Goal: Task Accomplishment & Management: Manage account settings

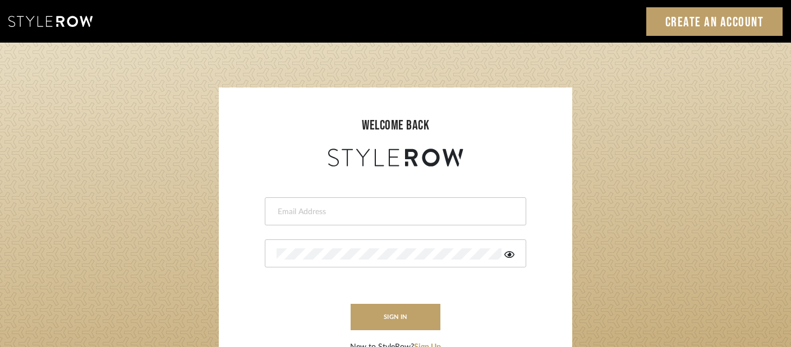
click at [587, 30] on div "Sign In Create an Account" at bounding box center [395, 21] width 791 height 43
click at [357, 207] on input "email" at bounding box center [394, 211] width 235 height 11
type input "victor@studiodb.com"
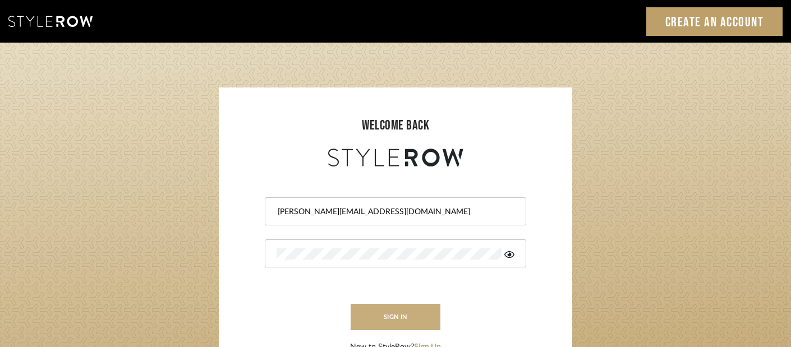
click at [389, 325] on button "sign in" at bounding box center [396, 317] width 90 height 26
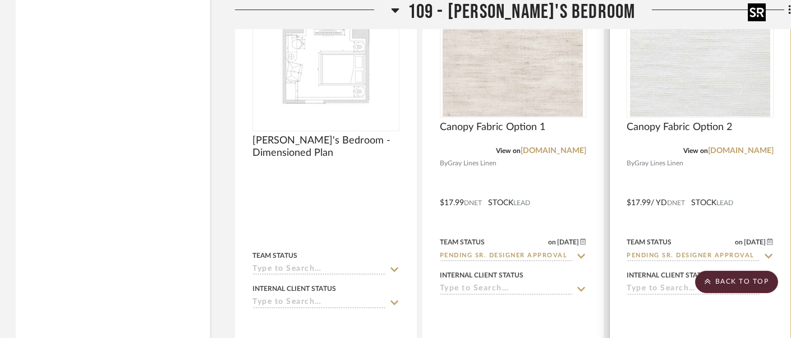
scroll to position [10617, 1]
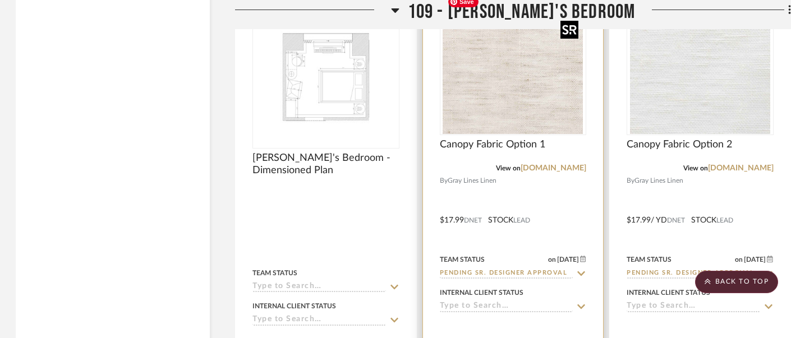
click at [516, 99] on img "0" at bounding box center [513, 64] width 140 height 140
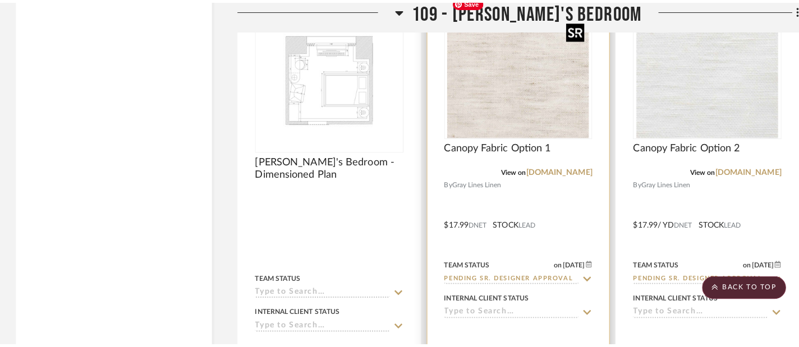
scroll to position [0, 0]
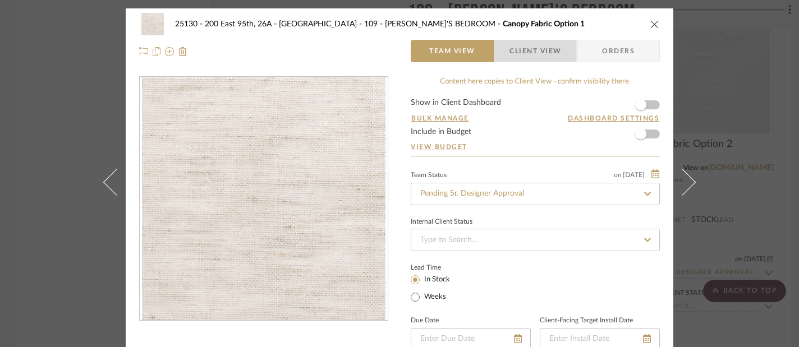
click at [539, 51] on span "Client View" at bounding box center [535, 51] width 52 height 22
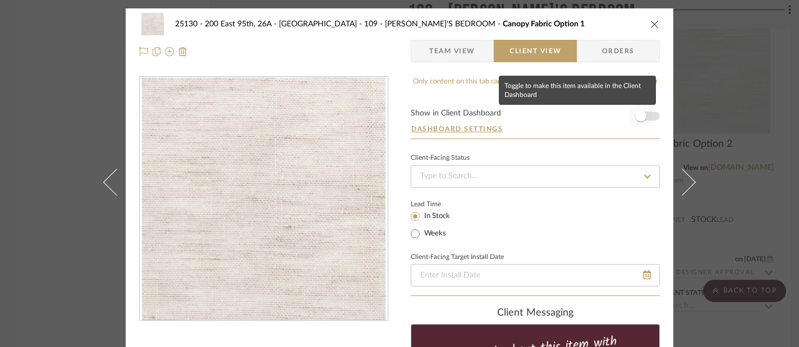
click at [648, 120] on span "button" at bounding box center [640, 116] width 25 height 25
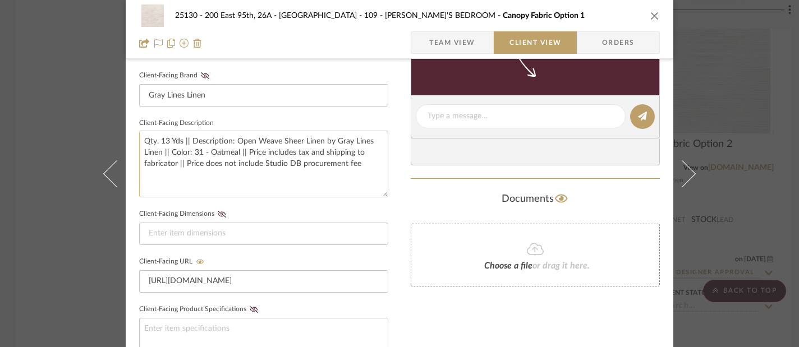
scroll to position [504, 0]
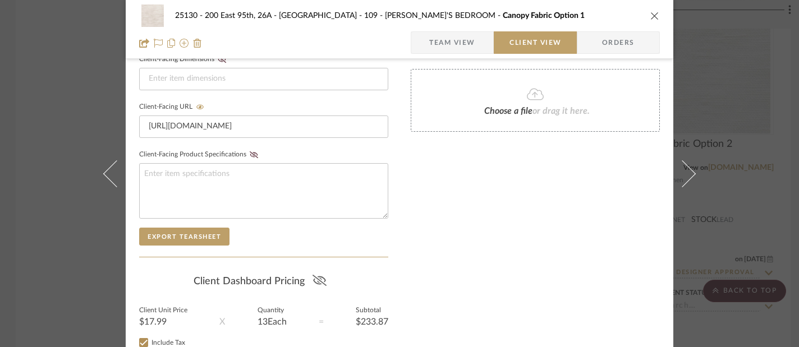
click at [318, 288] on fa-icon at bounding box center [320, 281] width 14 height 17
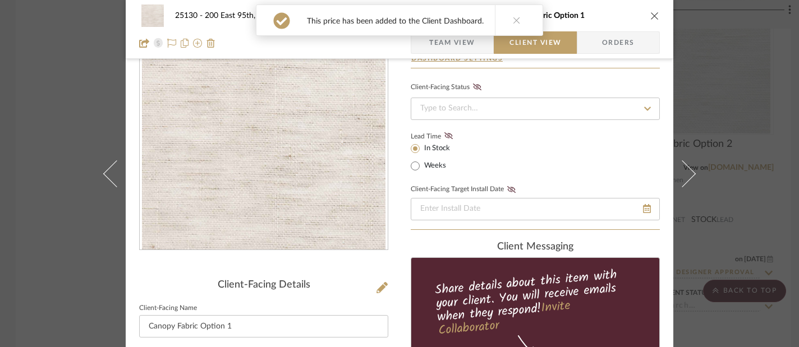
scroll to position [63, 0]
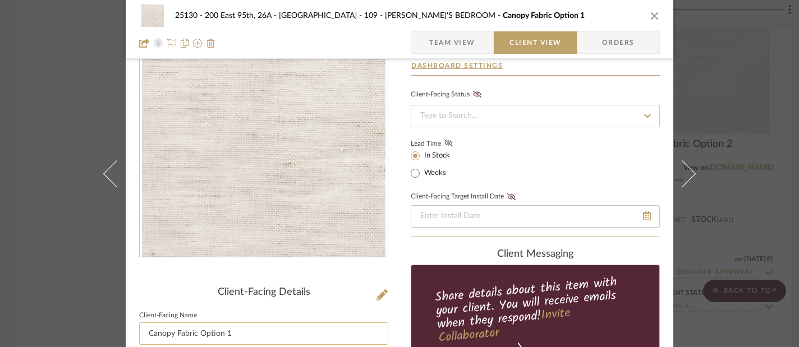
click at [198, 333] on input "Canopy Fabric Option 1" at bounding box center [263, 334] width 249 height 22
type input "Canopy Fabric - Option 1"
click at [383, 290] on fa-icon at bounding box center [382, 295] width 11 height 11
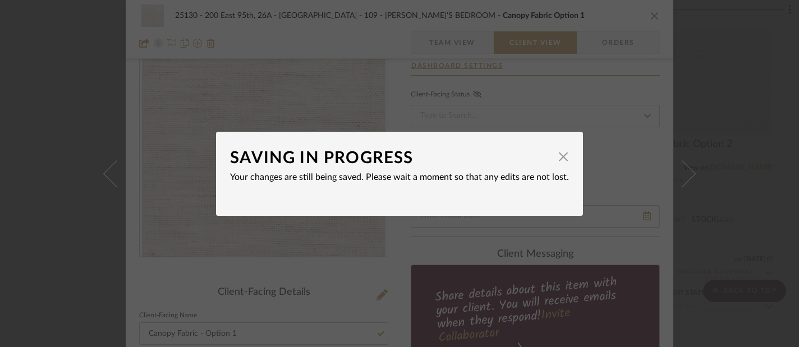
click at [394, 287] on div "SAVING IN PROGRESS × Your changes are still being saved. Please wait a moment s…" at bounding box center [399, 173] width 799 height 347
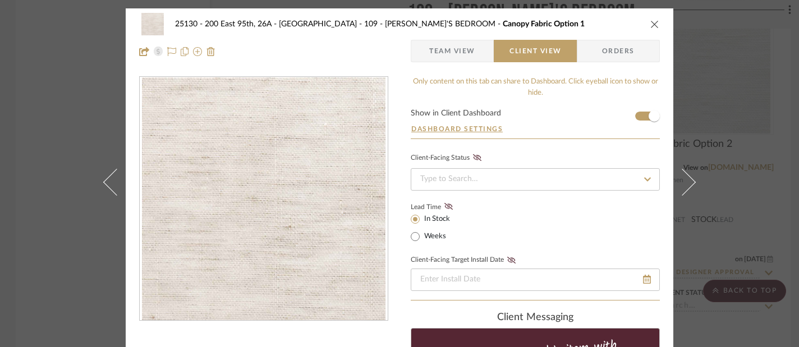
click at [461, 43] on span "Team View" at bounding box center [452, 51] width 46 height 22
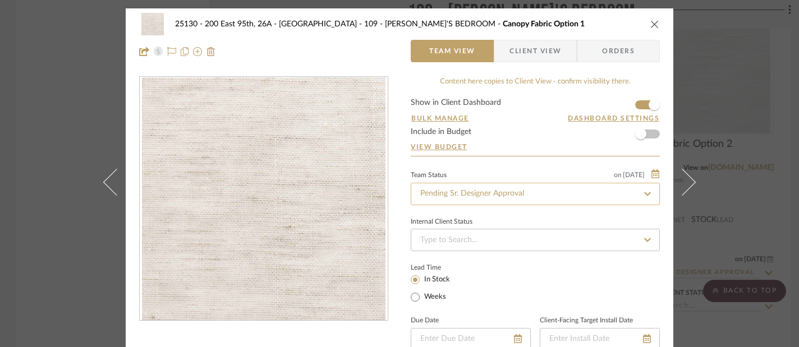
click at [467, 191] on input "Pending Sr. Designer Approval" at bounding box center [535, 194] width 249 height 22
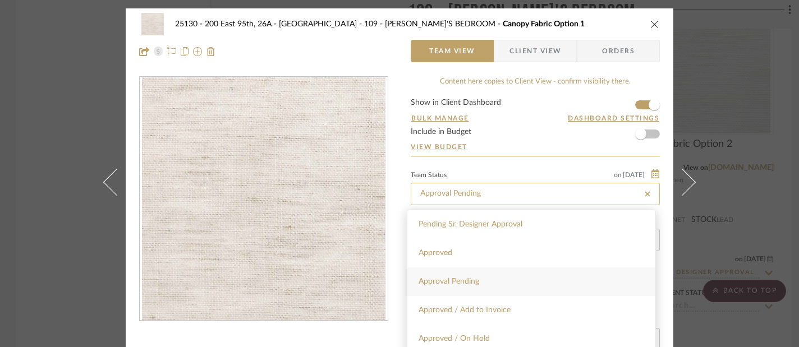
type input "Approval Pending"
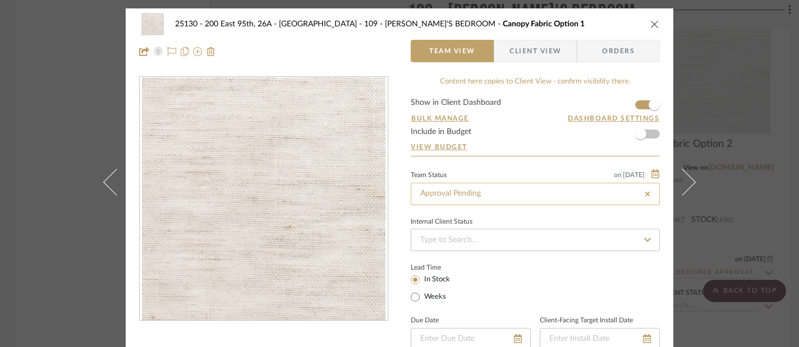
type input "Approval Pending"
click at [651, 27] on icon "close" at bounding box center [654, 24] width 9 height 9
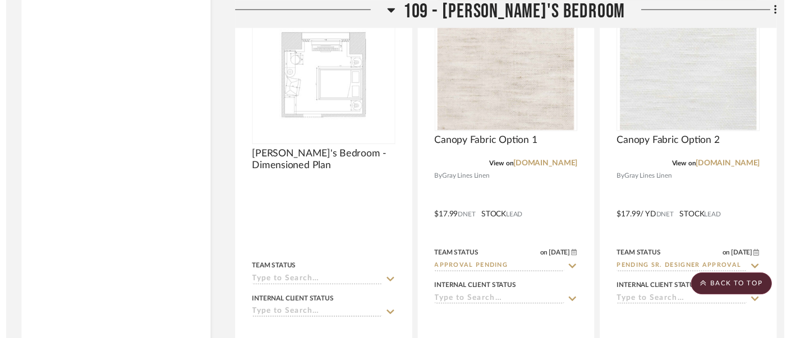
scroll to position [10617, 1]
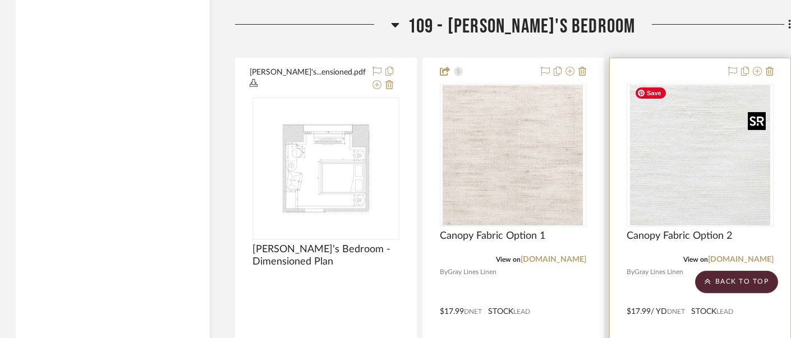
click at [664, 169] on img "0" at bounding box center [700, 155] width 140 height 140
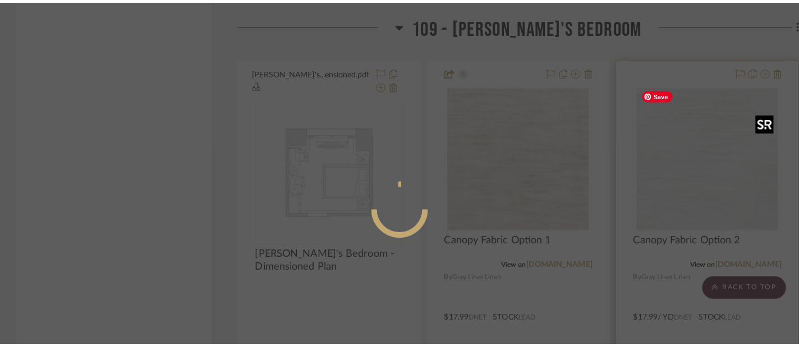
scroll to position [0, 0]
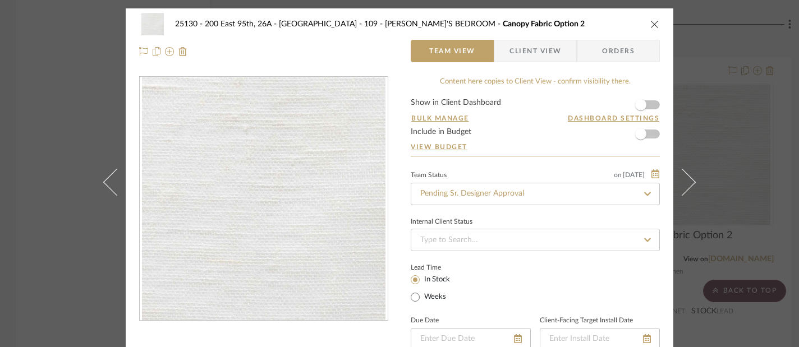
click at [537, 54] on span "Client View" at bounding box center [535, 51] width 52 height 22
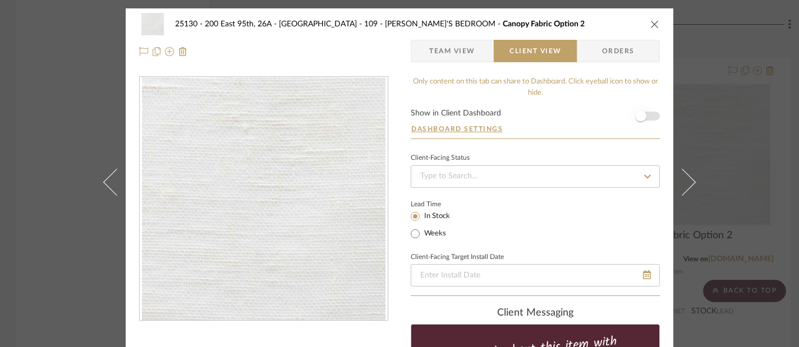
click at [648, 120] on span "button" at bounding box center [640, 116] width 25 height 25
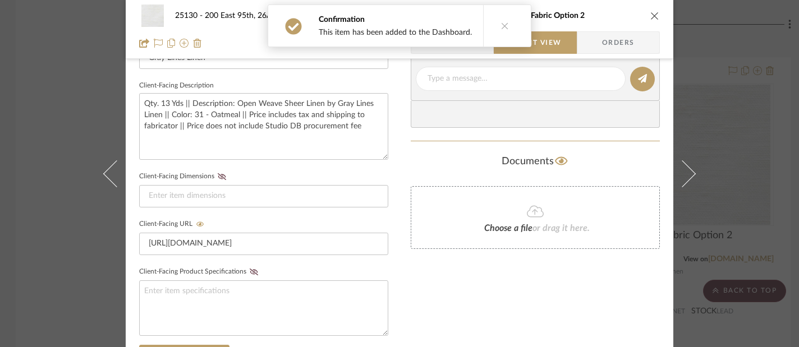
scroll to position [595, 0]
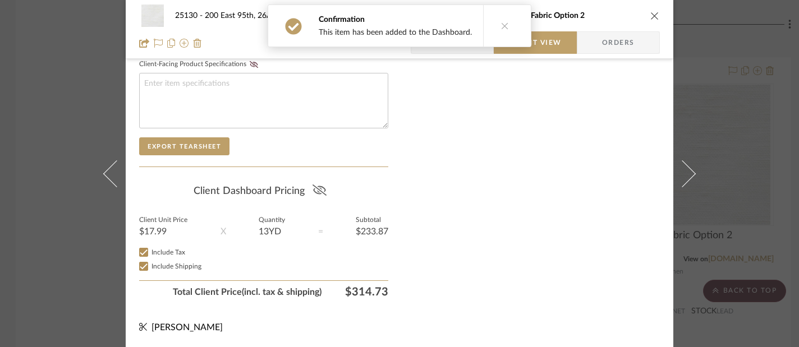
click at [313, 190] on icon at bounding box center [320, 190] width 14 height 11
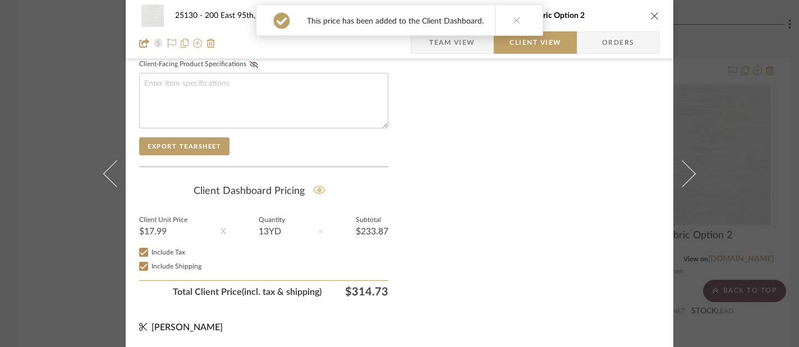
scroll to position [247, 0]
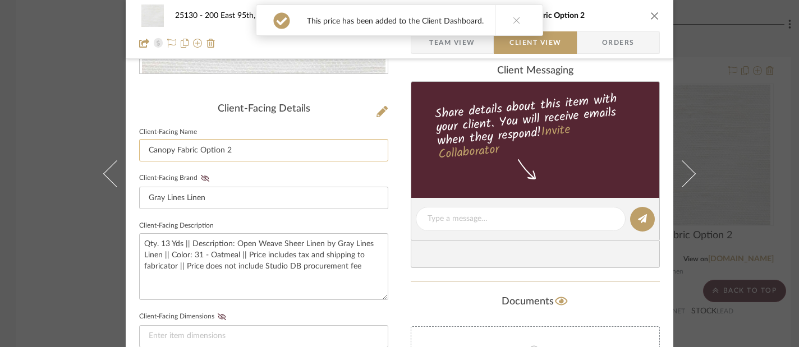
click at [197, 152] on input "Canopy Fabric Option 2" at bounding box center [263, 150] width 249 height 22
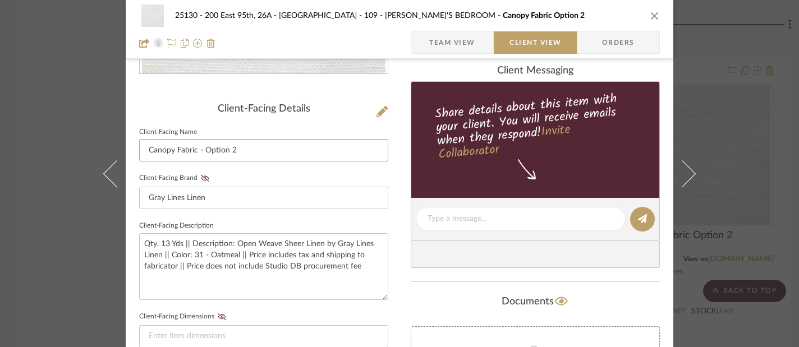
type input "Canopy Fabric - Option 2"
click at [468, 44] on span "Team View" at bounding box center [452, 42] width 46 height 22
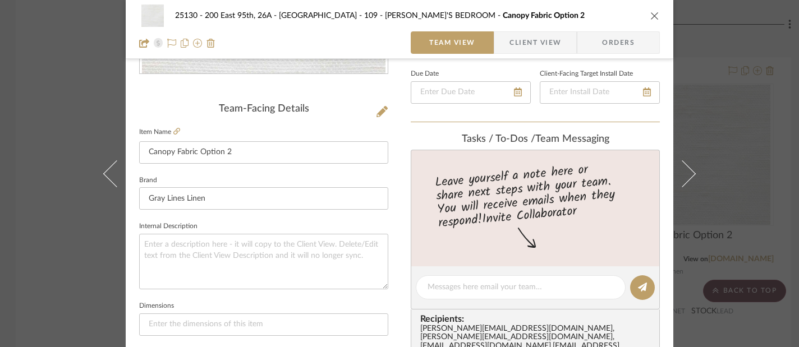
scroll to position [0, 0]
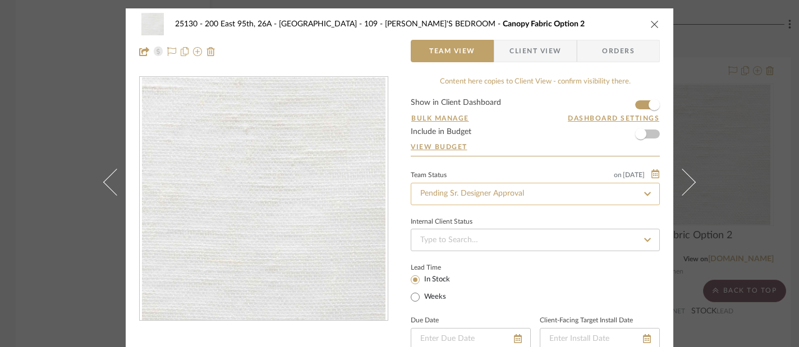
click at [457, 189] on input "Pending Sr. Designer Approval" at bounding box center [535, 194] width 249 height 22
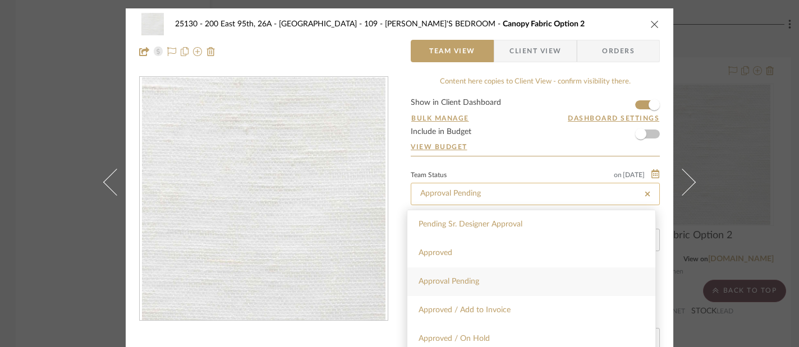
type input "Approval Pending"
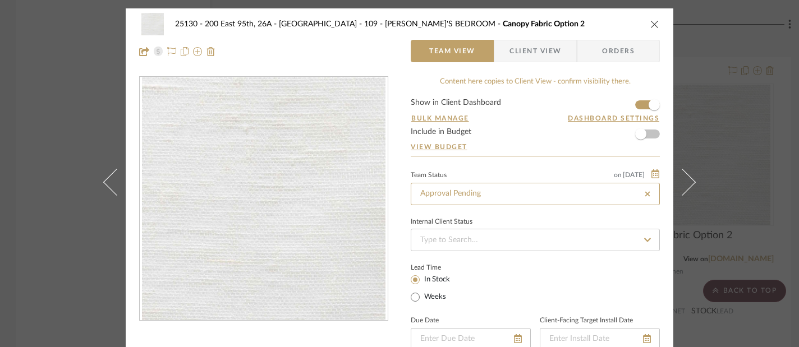
type input "Approval Pending"
click at [653, 23] on icon "close" at bounding box center [654, 24] width 9 height 9
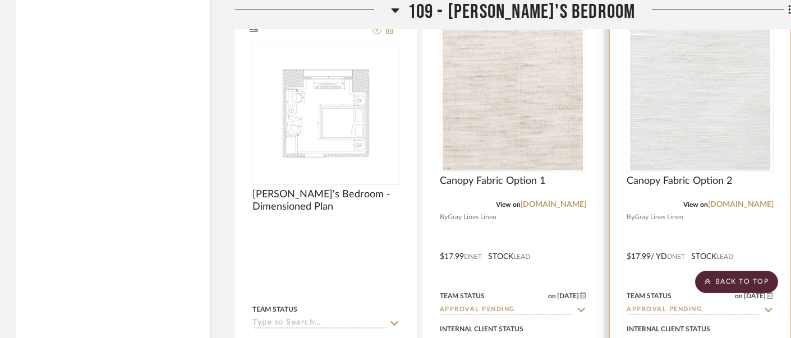
scroll to position [10582, 1]
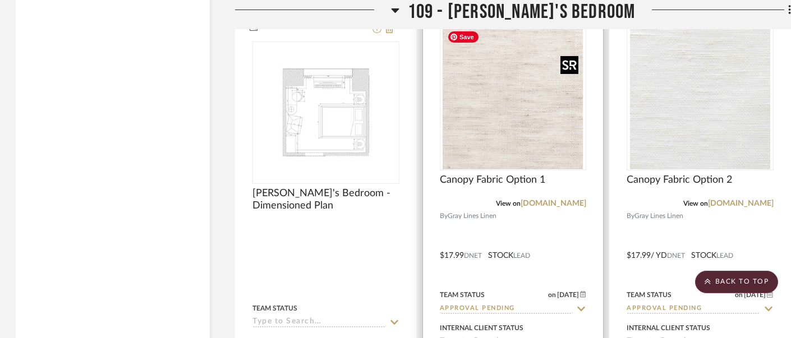
click at [549, 122] on img "0" at bounding box center [513, 99] width 140 height 140
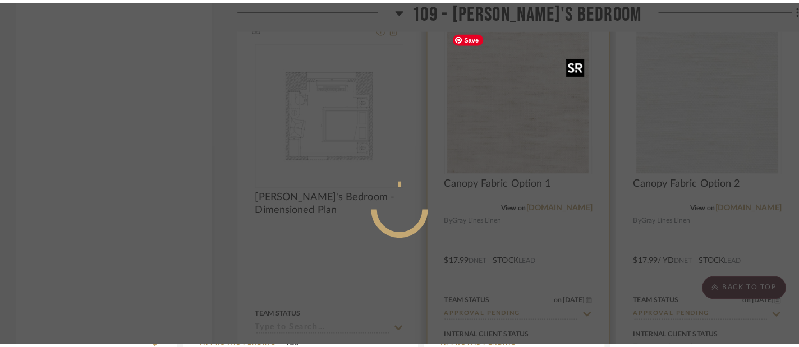
scroll to position [0, 0]
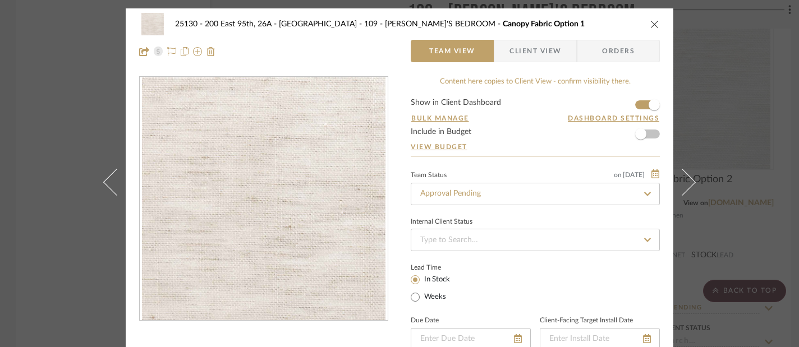
click at [531, 50] on span "Client View" at bounding box center [535, 51] width 52 height 22
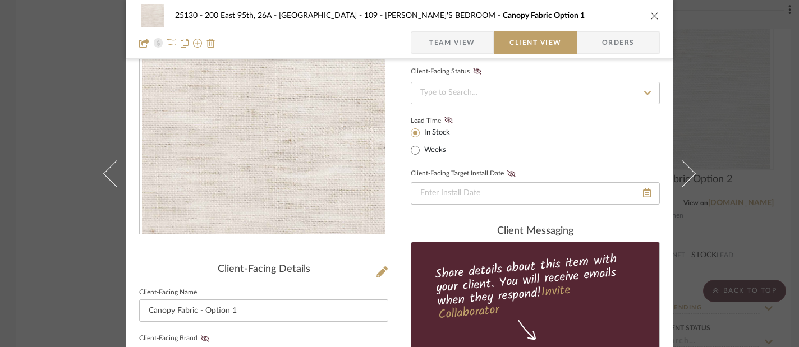
scroll to position [164, 0]
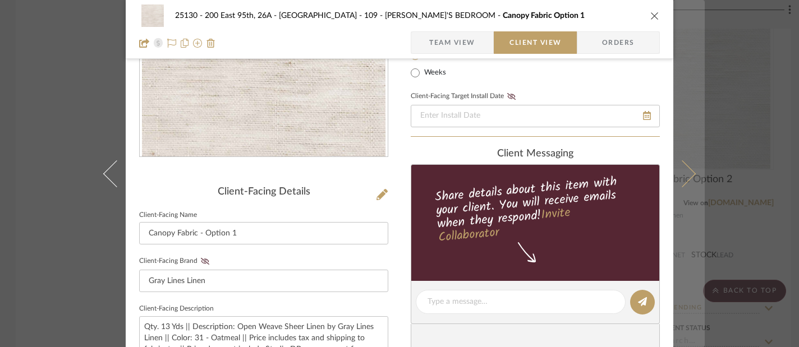
click at [685, 55] on button at bounding box center [688, 173] width 31 height 347
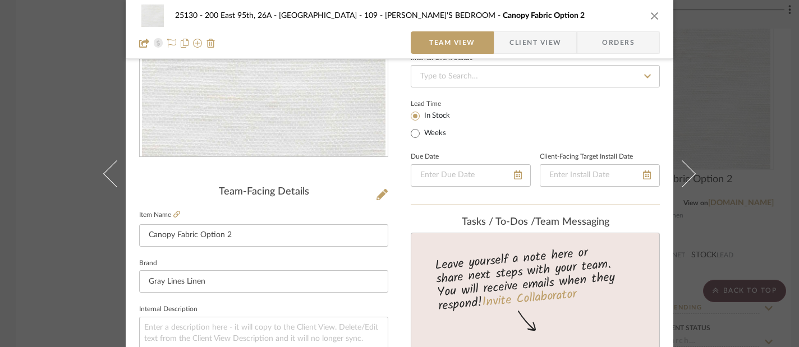
click at [20, 200] on div "25130 - 200 East 95th, 26A - Kosheleva 109 - ASTRID'S BEDROOM Canopy Fabric Opt…" at bounding box center [399, 173] width 799 height 347
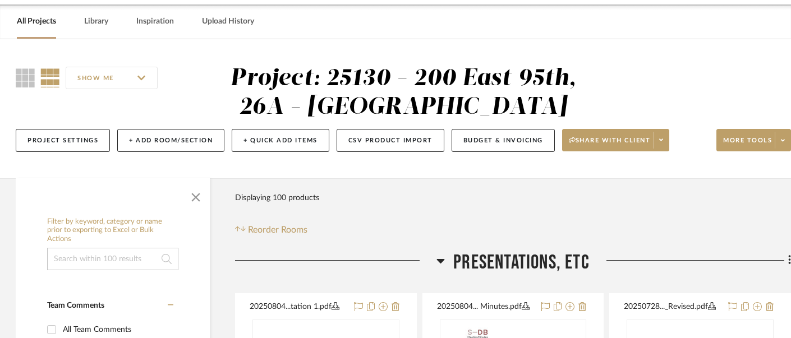
scroll to position [0, 1]
